Goal: Task Accomplishment & Management: Use online tool/utility

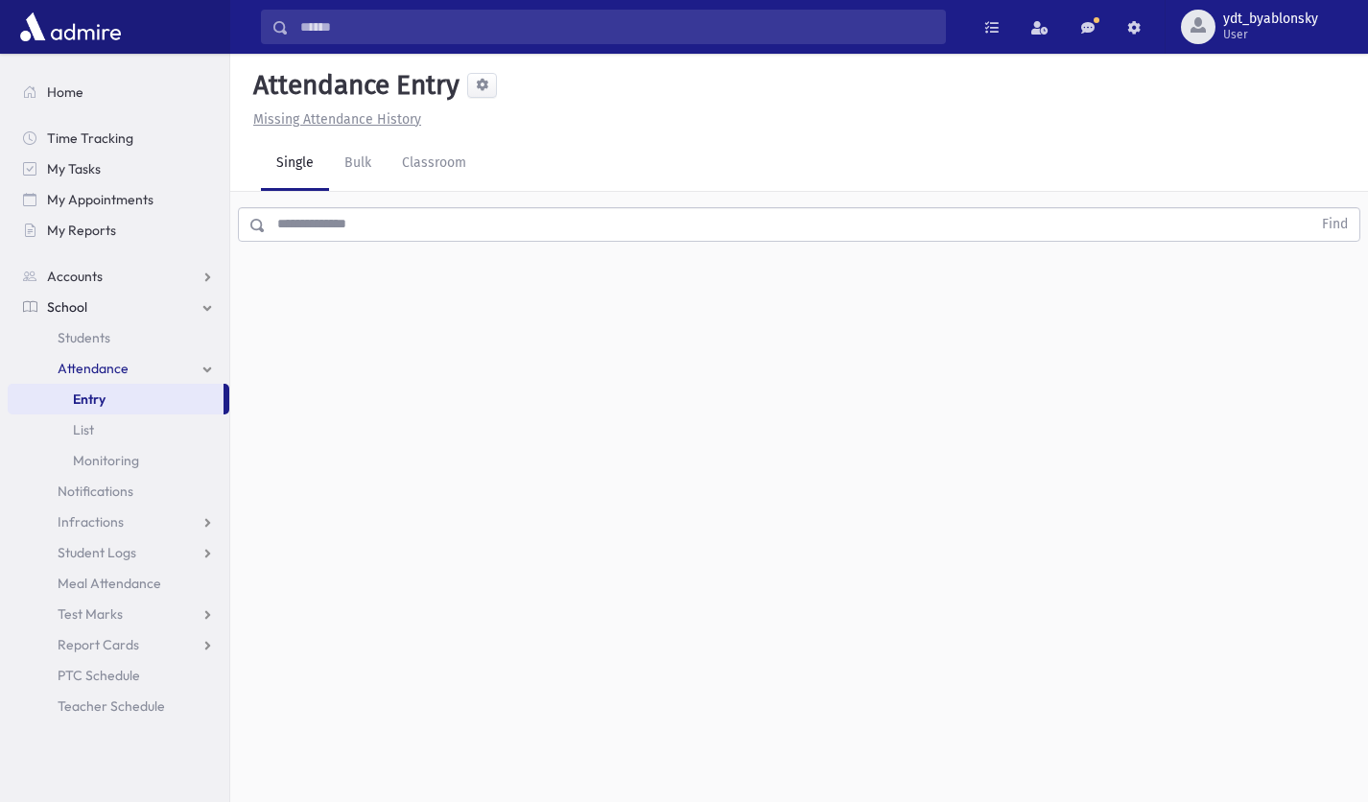
click at [100, 402] on span "Entry" at bounding box center [89, 398] width 33 height 17
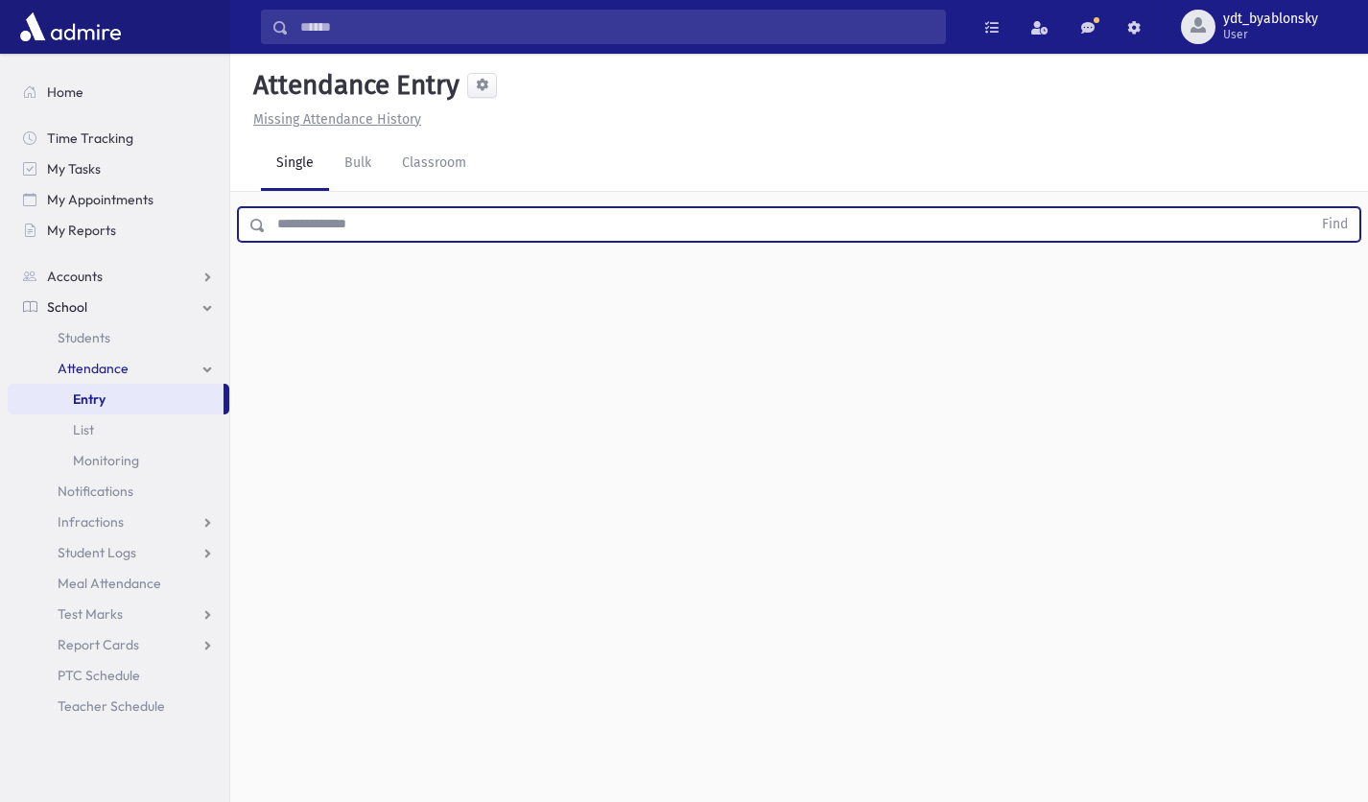
click at [357, 213] on input "text" at bounding box center [788, 224] width 1045 height 35
type input "*****"
click at [1310, 208] on button "Find" at bounding box center [1334, 224] width 49 height 33
